Goal: Information Seeking & Learning: Learn about a topic

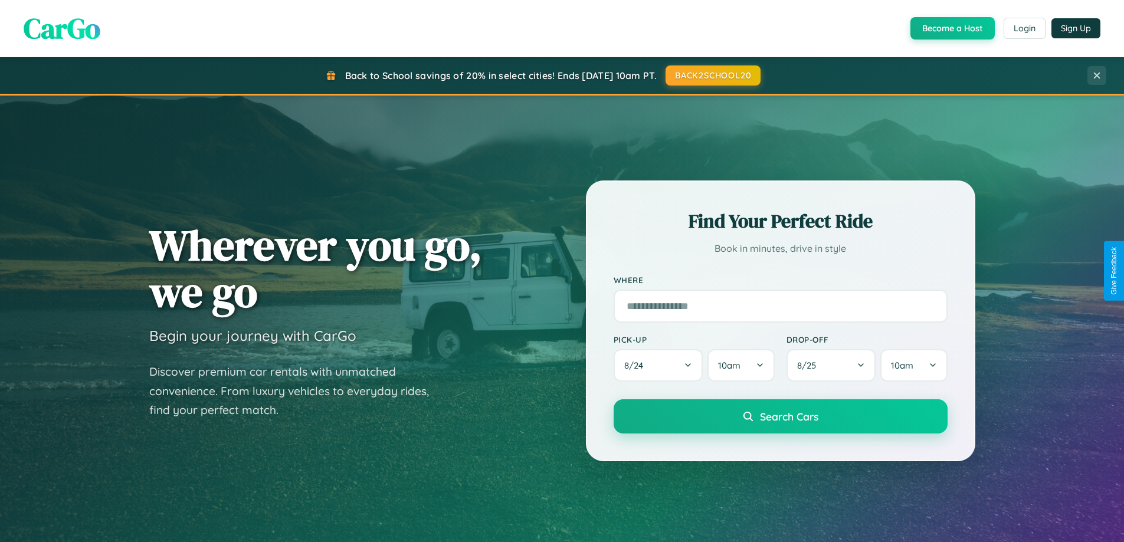
scroll to position [2270, 0]
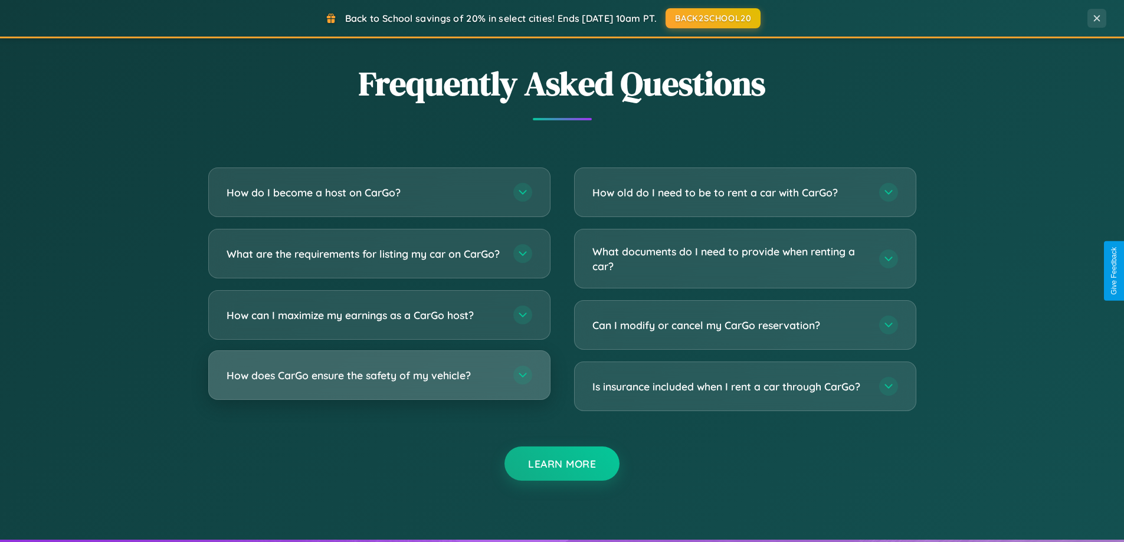
click at [379, 383] on h3 "How does CarGo ensure the safety of my vehicle?" at bounding box center [363, 375] width 275 height 15
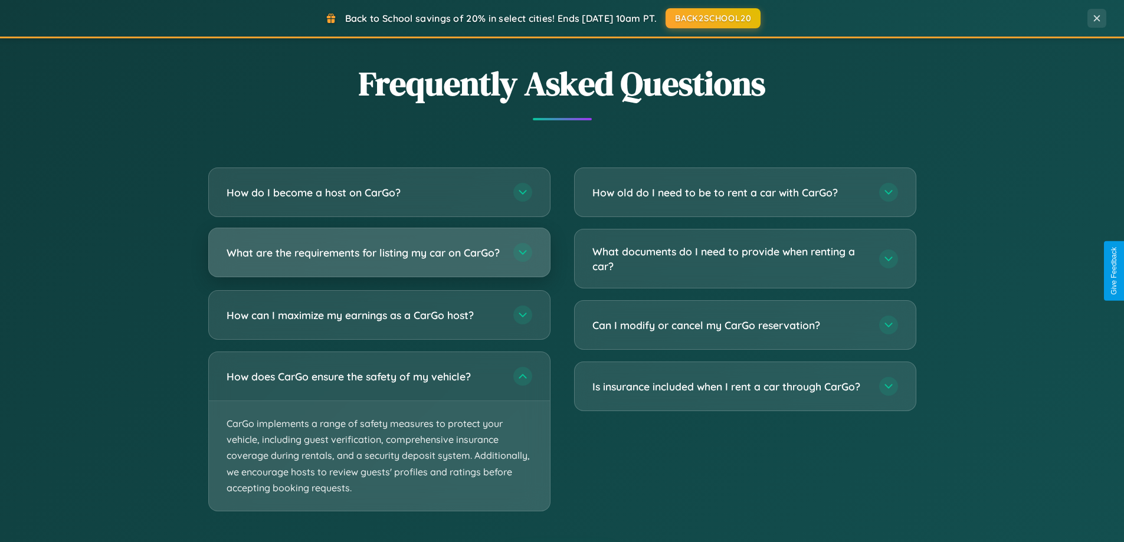
click at [379, 258] on h3 "What are the requirements for listing my car on CarGo?" at bounding box center [363, 252] width 275 height 15
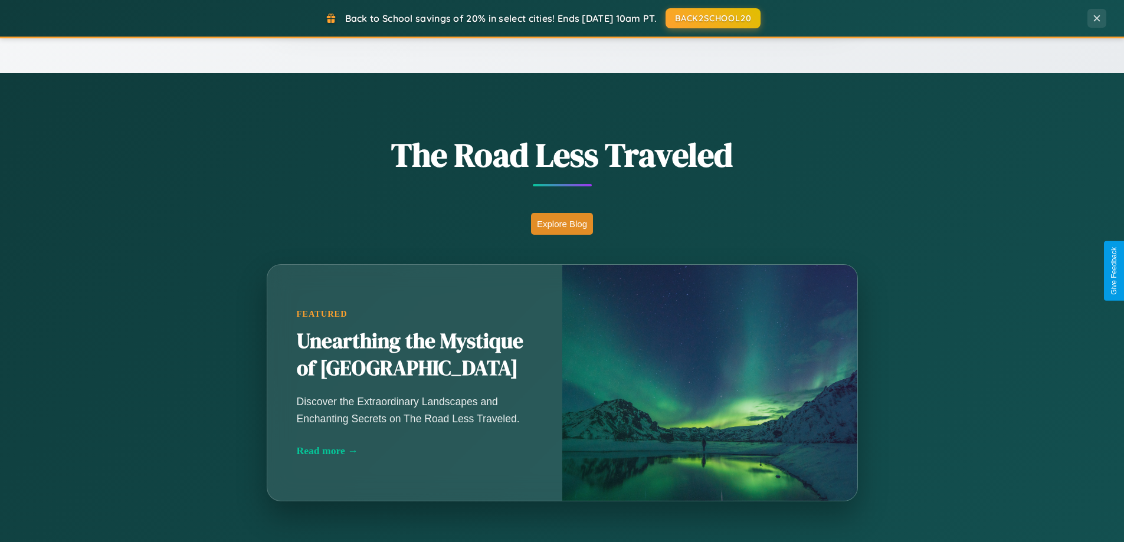
scroll to position [0, 0]
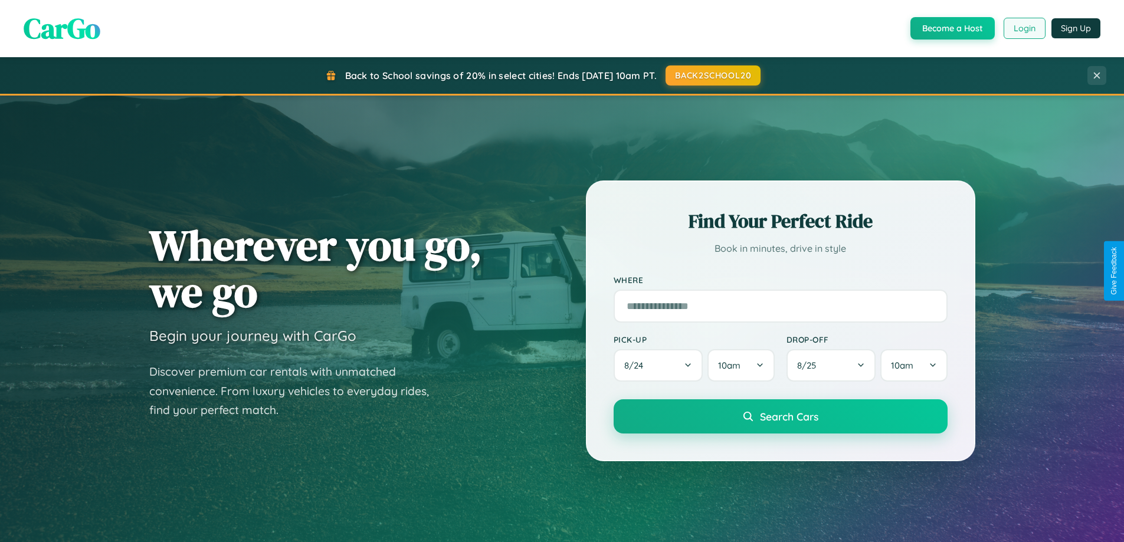
click at [1023, 28] on button "Login" at bounding box center [1024, 28] width 42 height 21
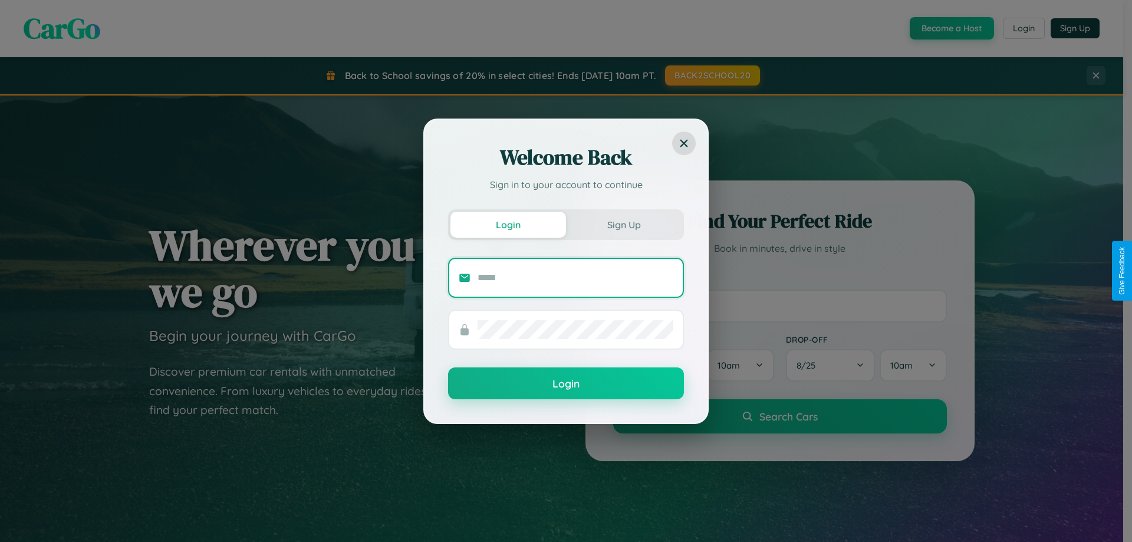
click at [576, 277] on input "text" at bounding box center [576, 277] width 196 height 19
type input "**********"
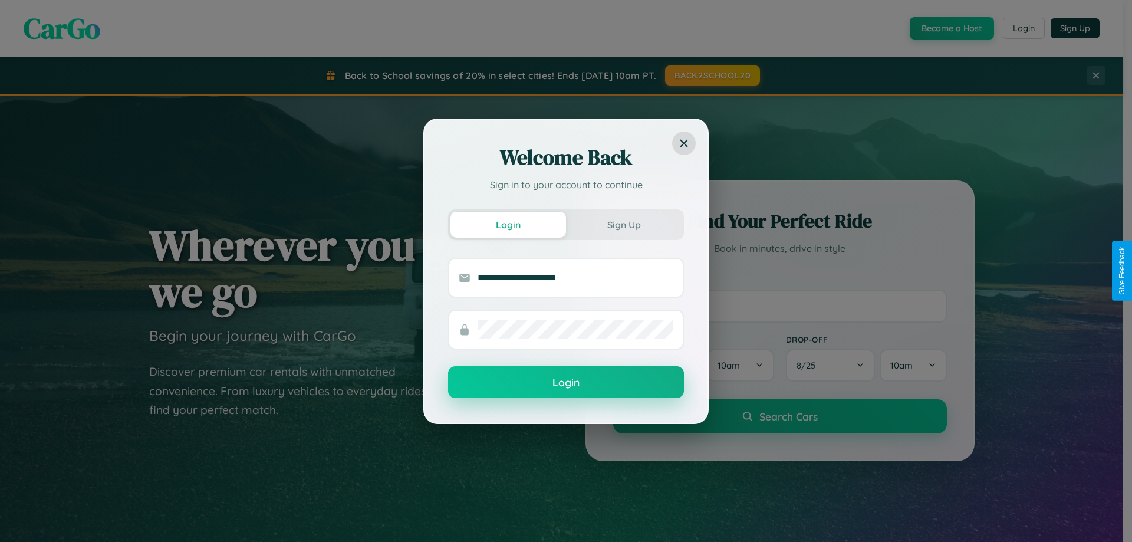
click at [566, 383] on button "Login" at bounding box center [566, 382] width 236 height 32
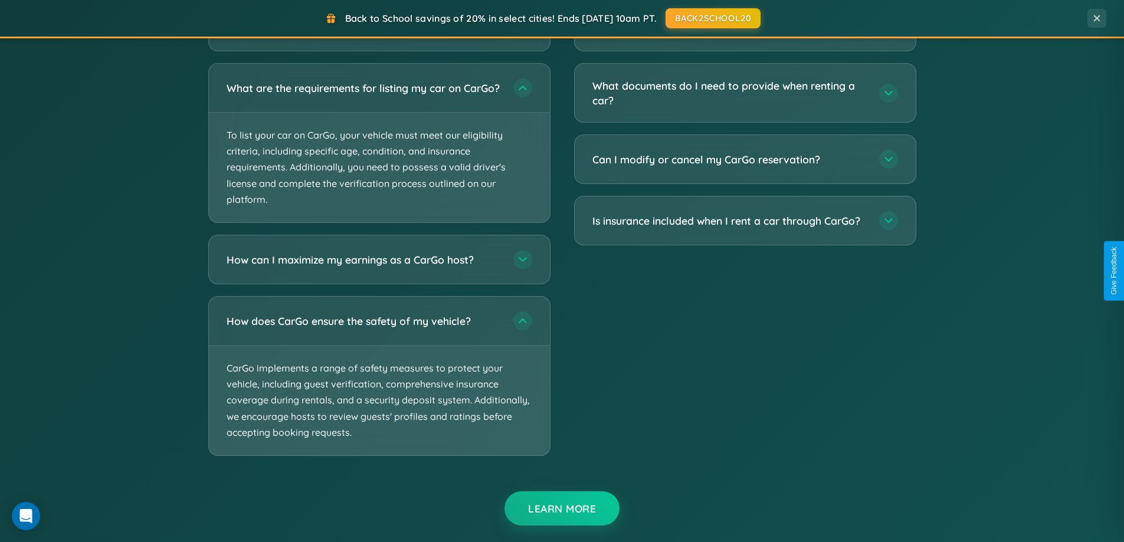
scroll to position [2437, 0]
